Goal: Transaction & Acquisition: Purchase product/service

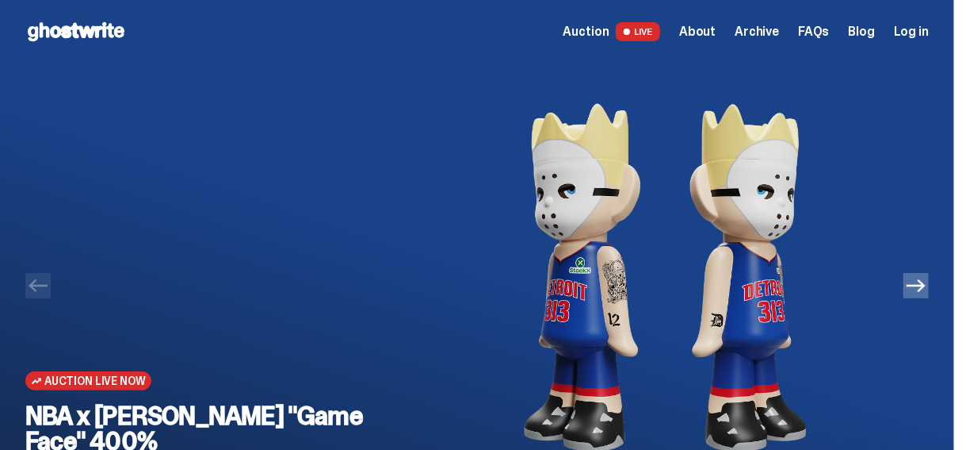
click at [929, 301] on div "Auction Live Now NBA x [PERSON_NAME] "Game Face" 400% Guess Who's Back... Bid N…" at bounding box center [477, 297] width 904 height 469
click at [926, 283] on icon "Next" at bounding box center [916, 285] width 19 height 19
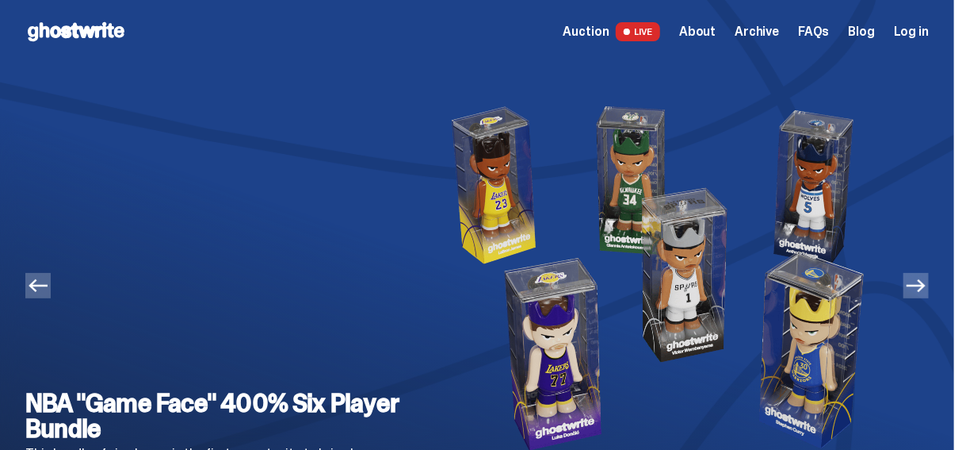
click at [926, 283] on icon "Next" at bounding box center [916, 285] width 19 height 19
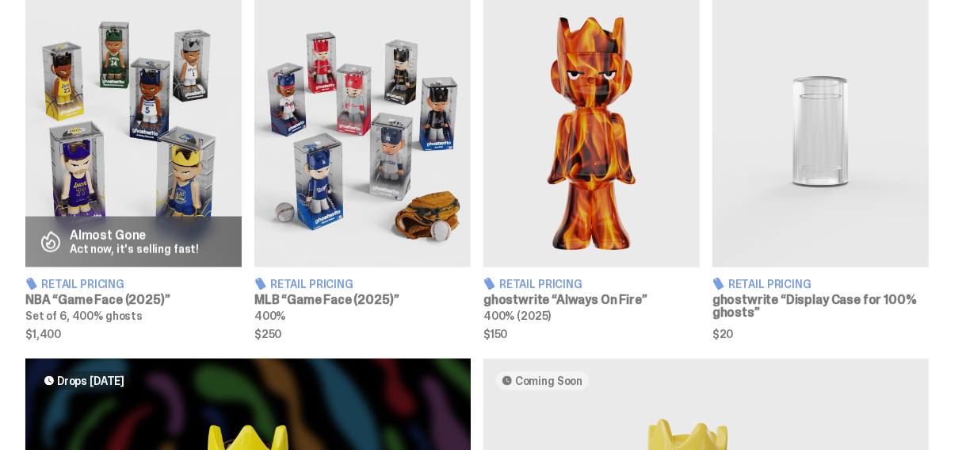
scroll to position [859, 0]
